Goal: Find specific page/section: Find specific page/section

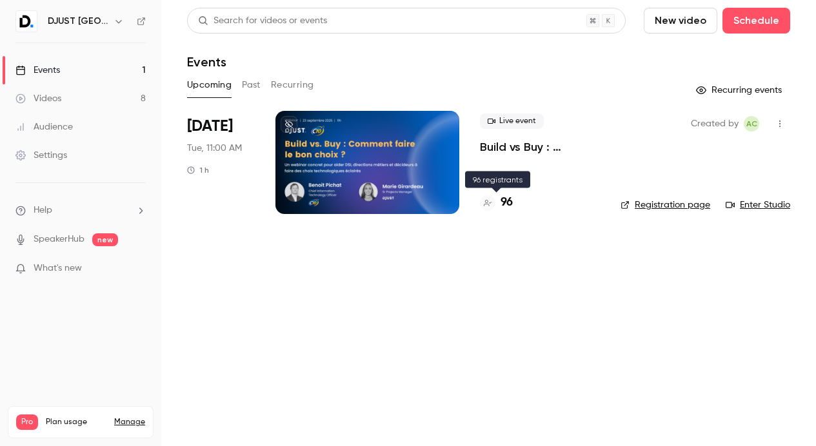
click at [503, 204] on h4 "96" at bounding box center [506, 202] width 12 height 17
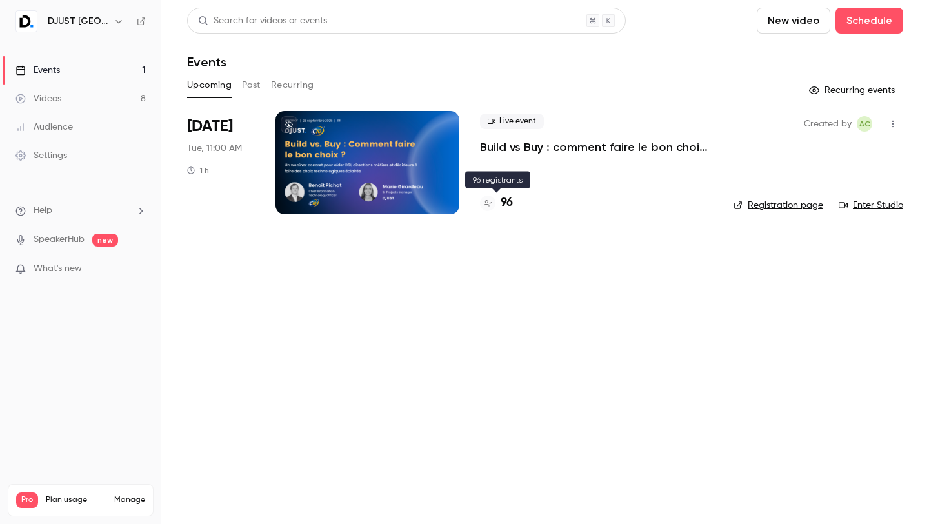
click at [498, 203] on div "96" at bounding box center [496, 202] width 33 height 17
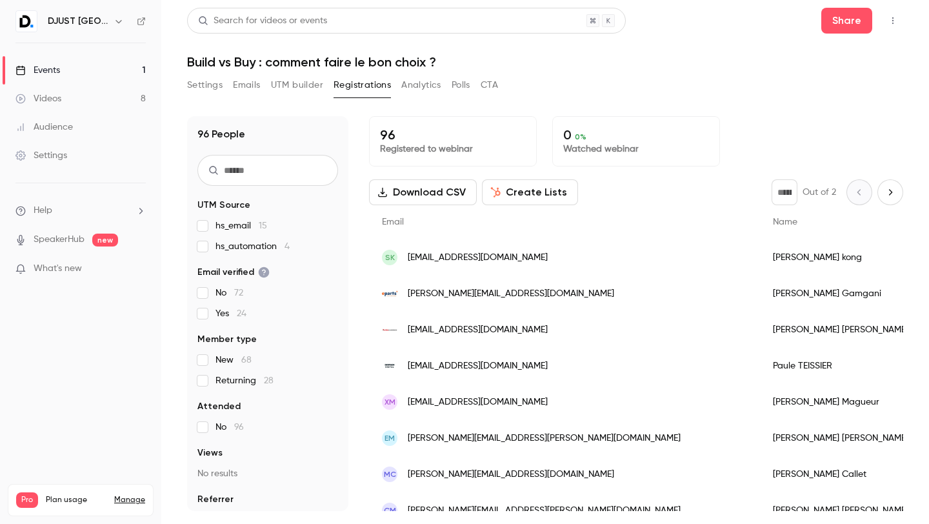
scroll to position [166, 0]
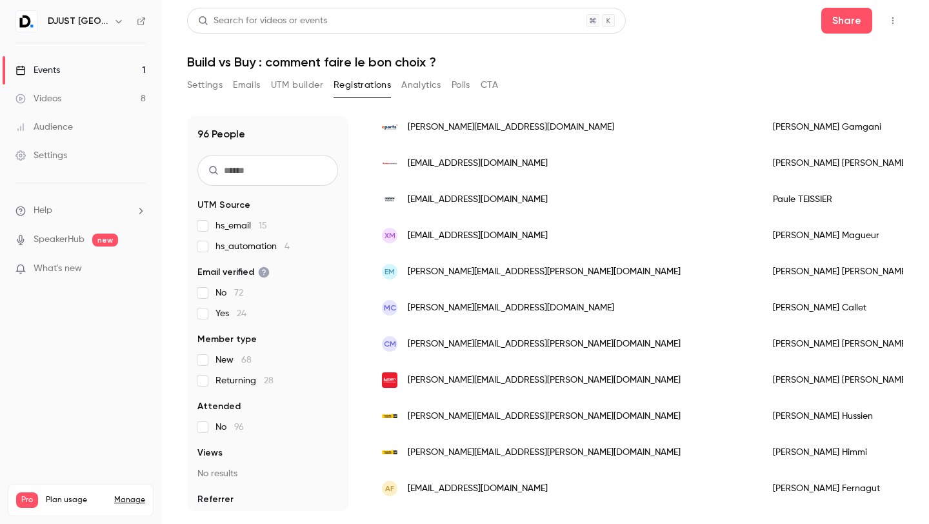
click at [587, 70] on div "Search for videos or events Share Build vs Buy : comment faire le bon choix ? S…" at bounding box center [545, 259] width 716 height 503
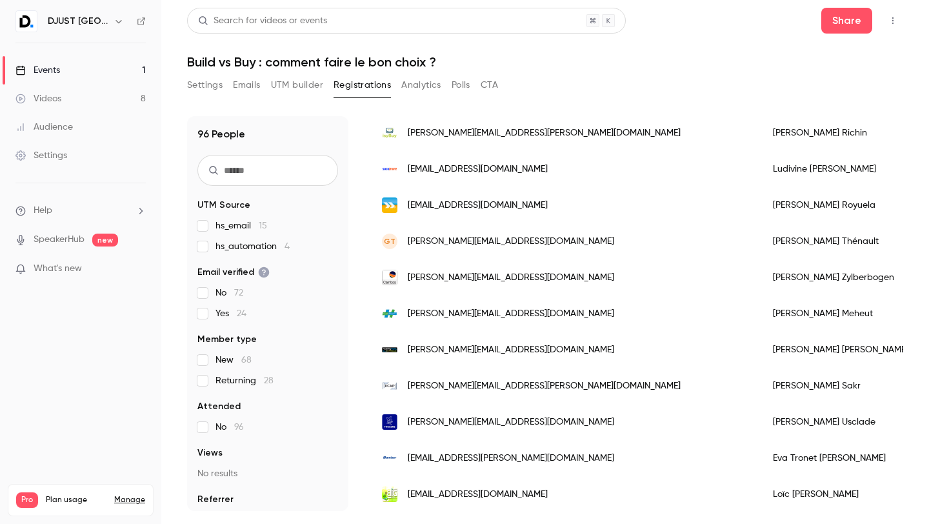
scroll to position [413, 0]
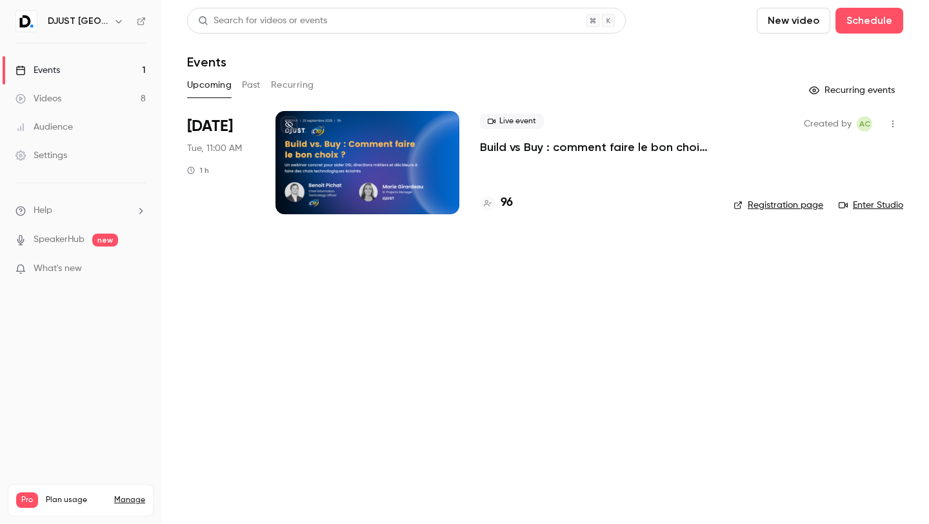
click at [807, 209] on link "Registration page" at bounding box center [778, 205] width 90 height 13
